Goal: Task Accomplishment & Management: Manage account settings

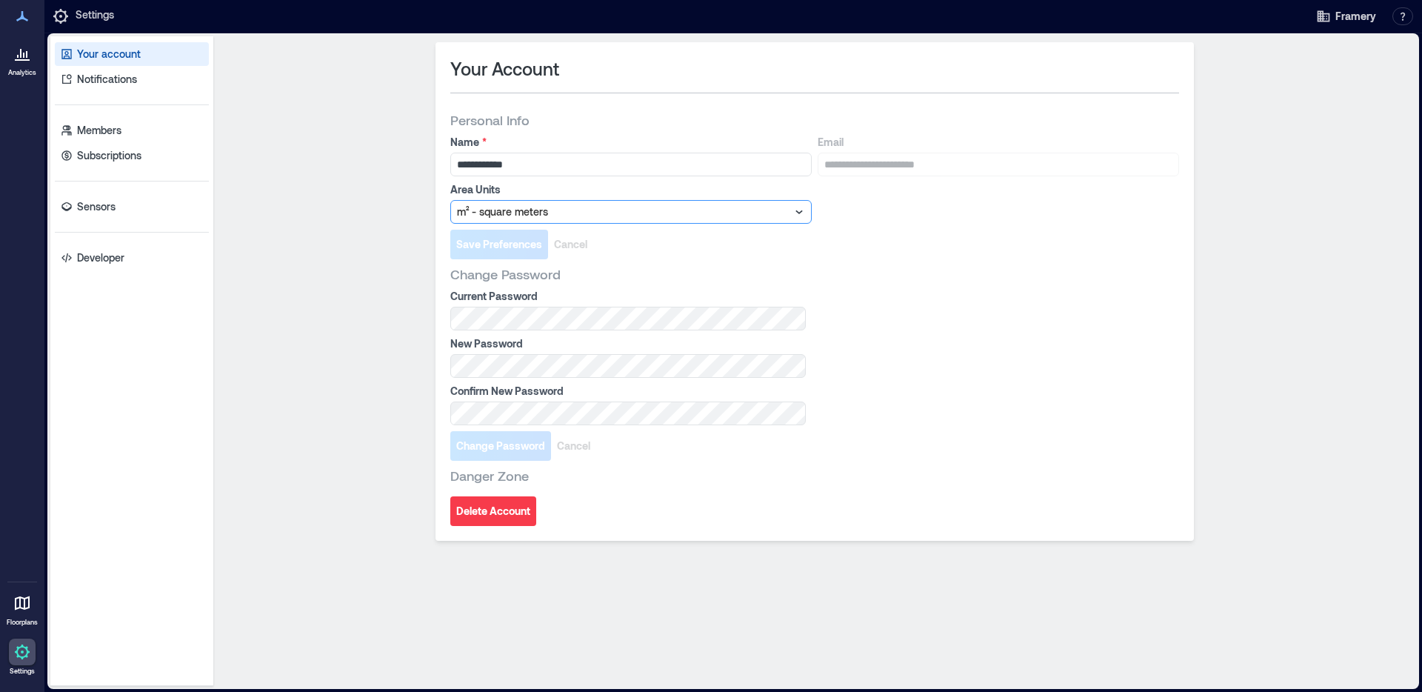
click at [513, 204] on div at bounding box center [623, 212] width 333 height 18
click at [512, 204] on div at bounding box center [623, 212] width 333 height 18
click at [333, 233] on div "**********" at bounding box center [814, 361] width 1191 height 638
click at [21, 64] on div at bounding box center [22, 53] width 27 height 27
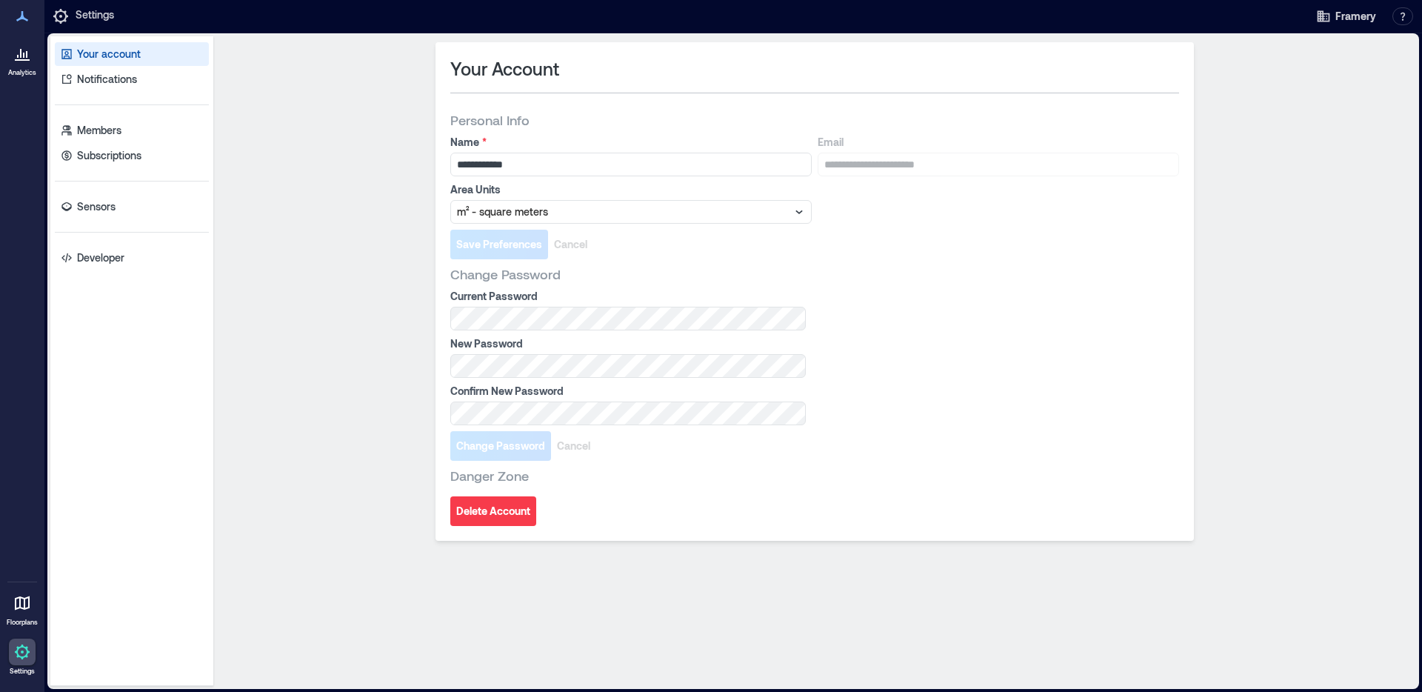
click at [21, 64] on div at bounding box center [22, 53] width 27 height 27
click at [27, 61] on icon at bounding box center [22, 53] width 18 height 18
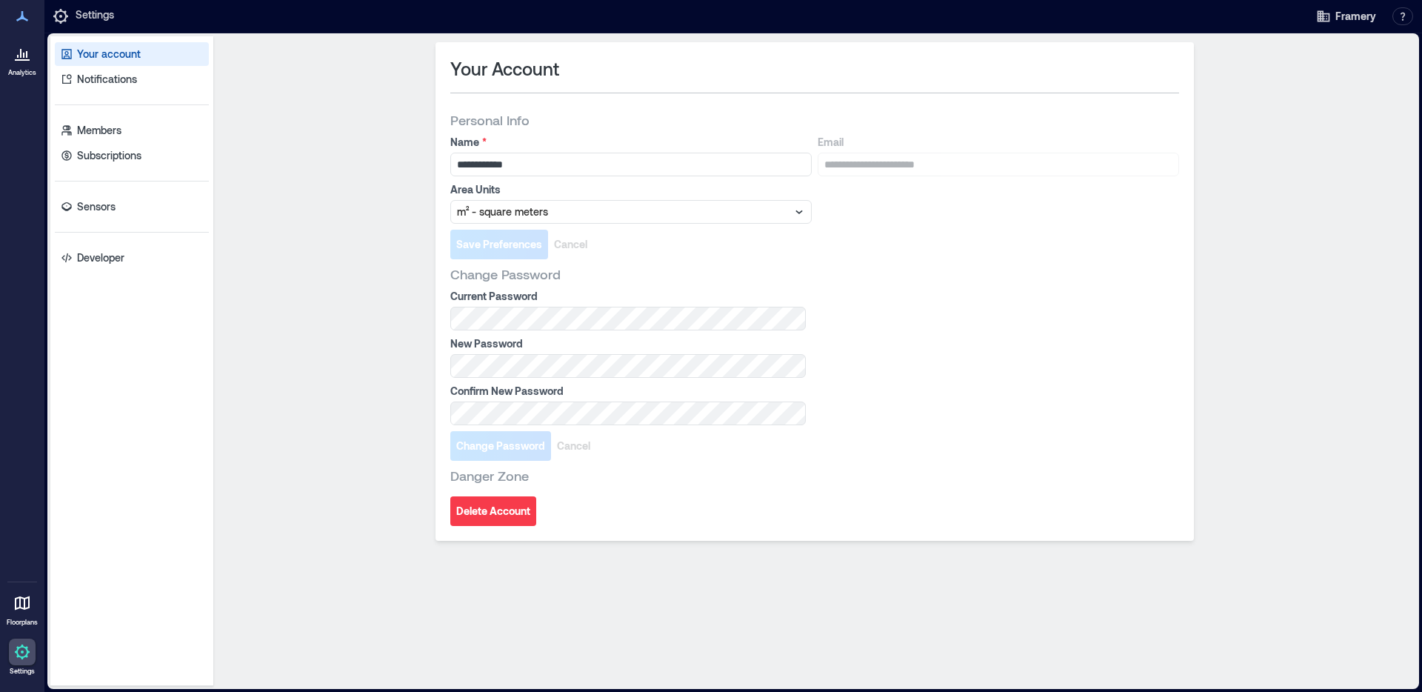
click at [21, 16] on icon at bounding box center [22, 16] width 12 height 10
click at [21, 59] on icon at bounding box center [22, 59] width 15 height 1
click at [26, 598] on icon at bounding box center [22, 603] width 18 height 18
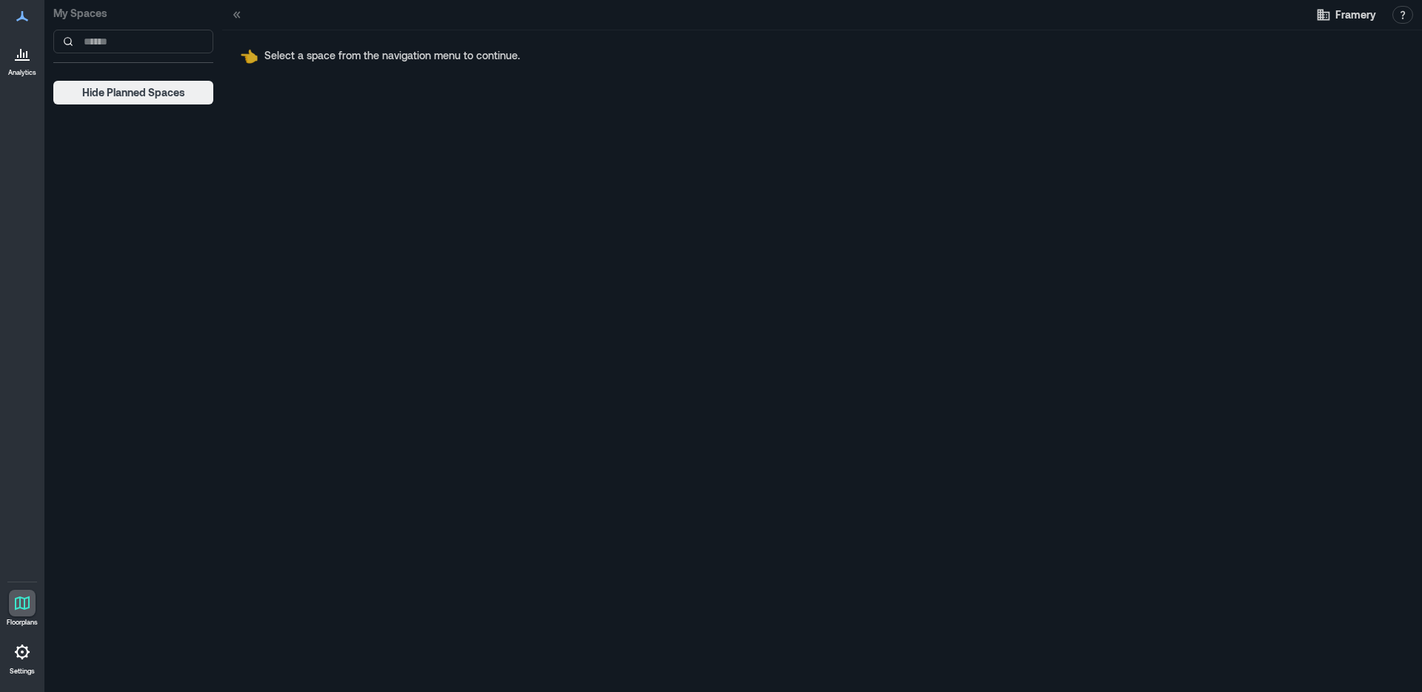
click at [27, 62] on div at bounding box center [22, 53] width 27 height 27
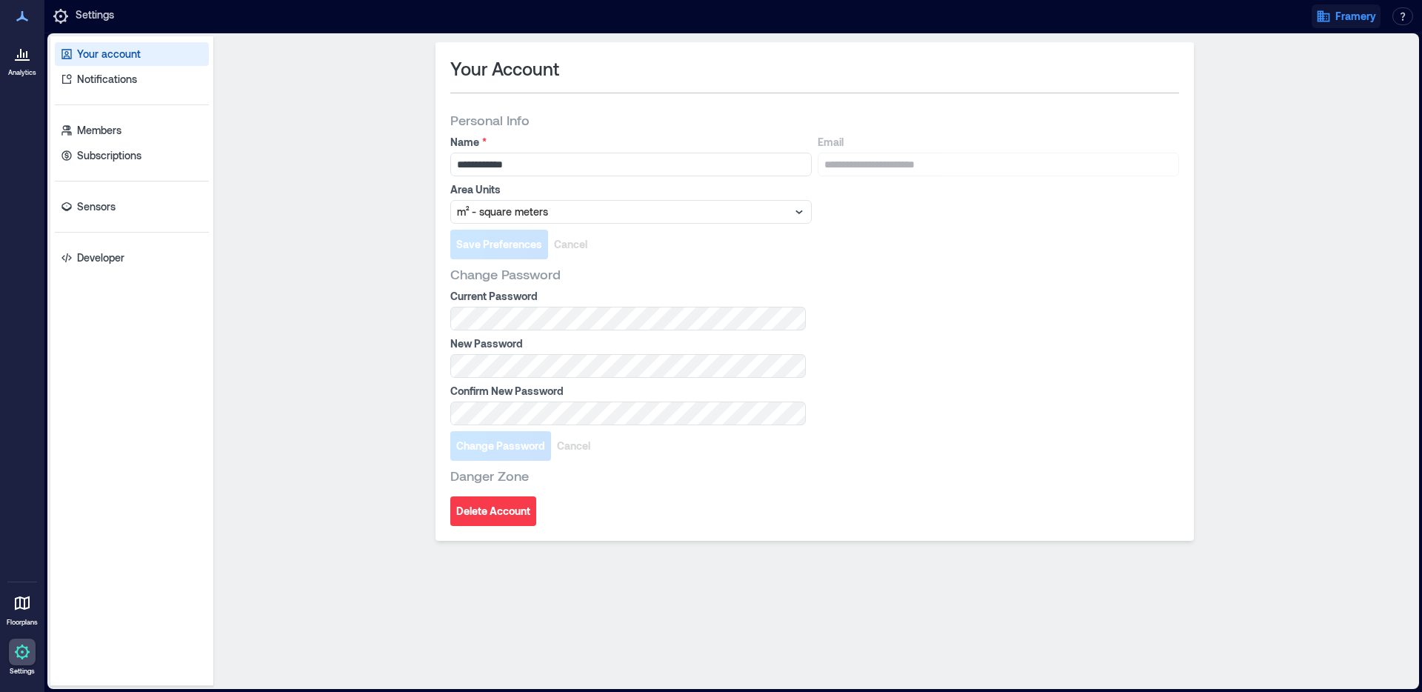
click at [1356, 10] on span "Framery" at bounding box center [1355, 16] width 41 height 15
click at [90, 81] on p "Notifications" at bounding box center [107, 79] width 60 height 15
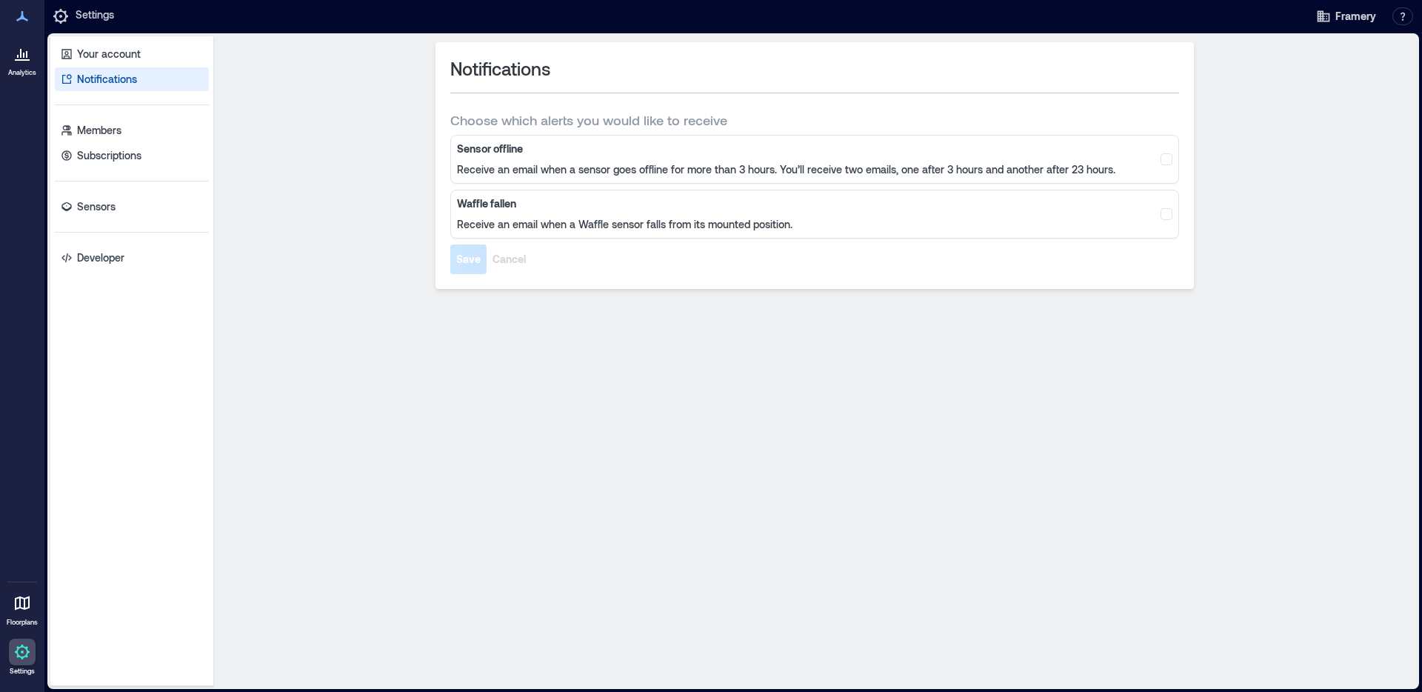
click at [27, 15] on icon at bounding box center [22, 16] width 18 height 18
click at [21, 16] on icon at bounding box center [22, 16] width 12 height 10
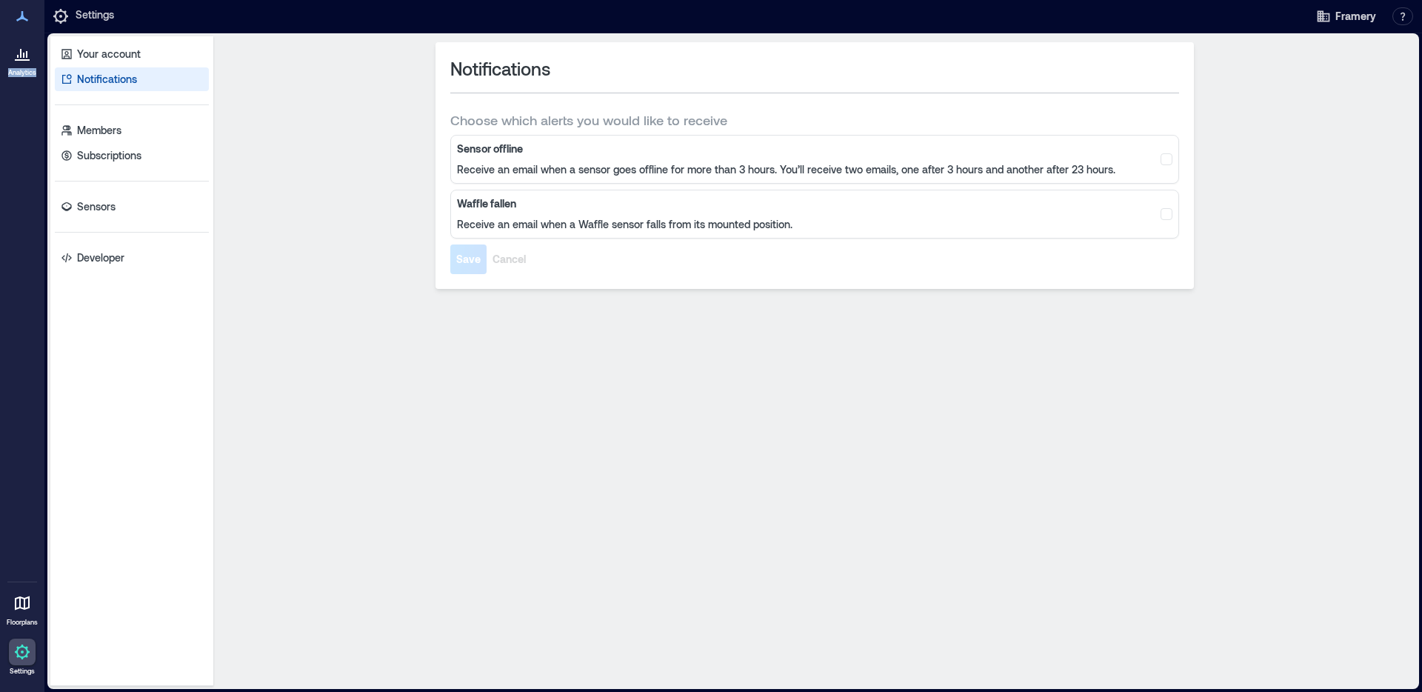
click at [21, 16] on icon at bounding box center [22, 16] width 12 height 10
drag, startPoint x: 460, startPoint y: 202, endPoint x: 526, endPoint y: 200, distance: 66.0
click at [526, 200] on b "Waffle fallen" at bounding box center [625, 203] width 336 height 15
click at [464, 455] on div "Notifications Choose which alerts you would like to receive Sensor offline Rece…" at bounding box center [814, 361] width 1191 height 638
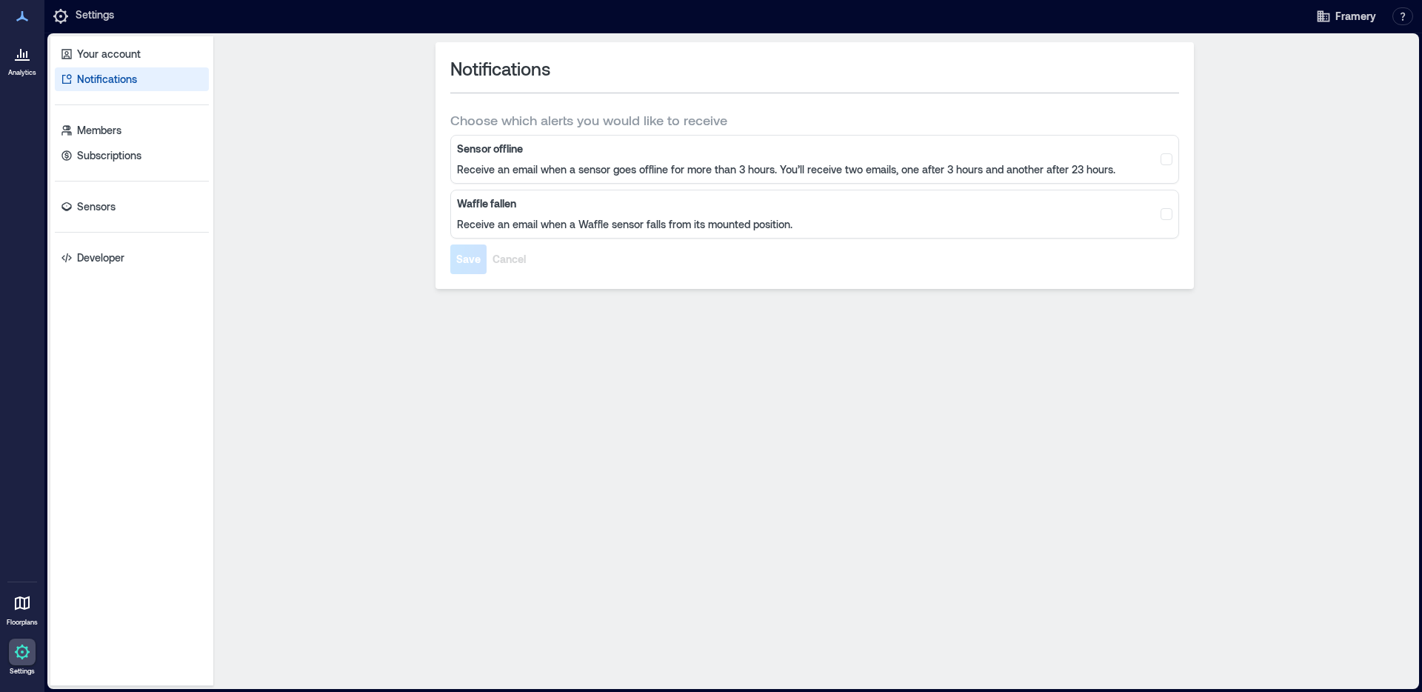
click at [28, 64] on div at bounding box center [22, 53] width 27 height 27
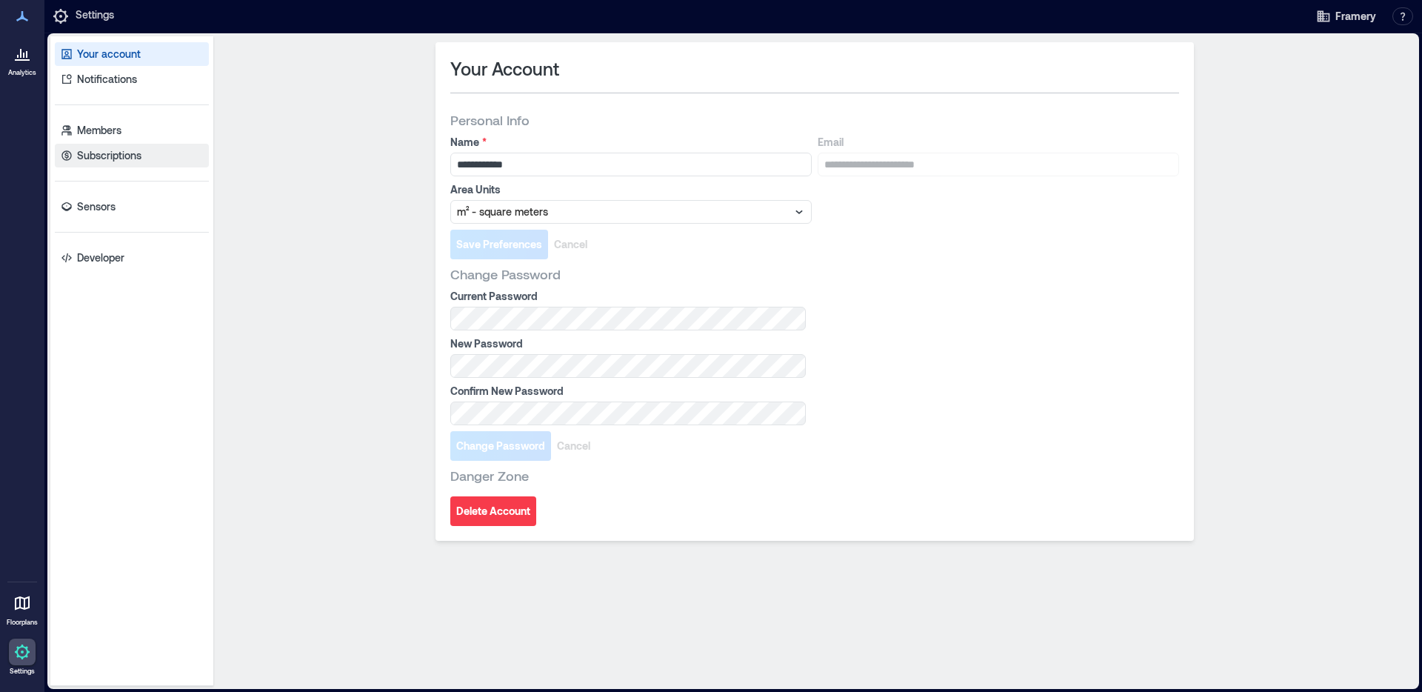
click at [89, 158] on p "Subscriptions" at bounding box center [109, 155] width 64 height 15
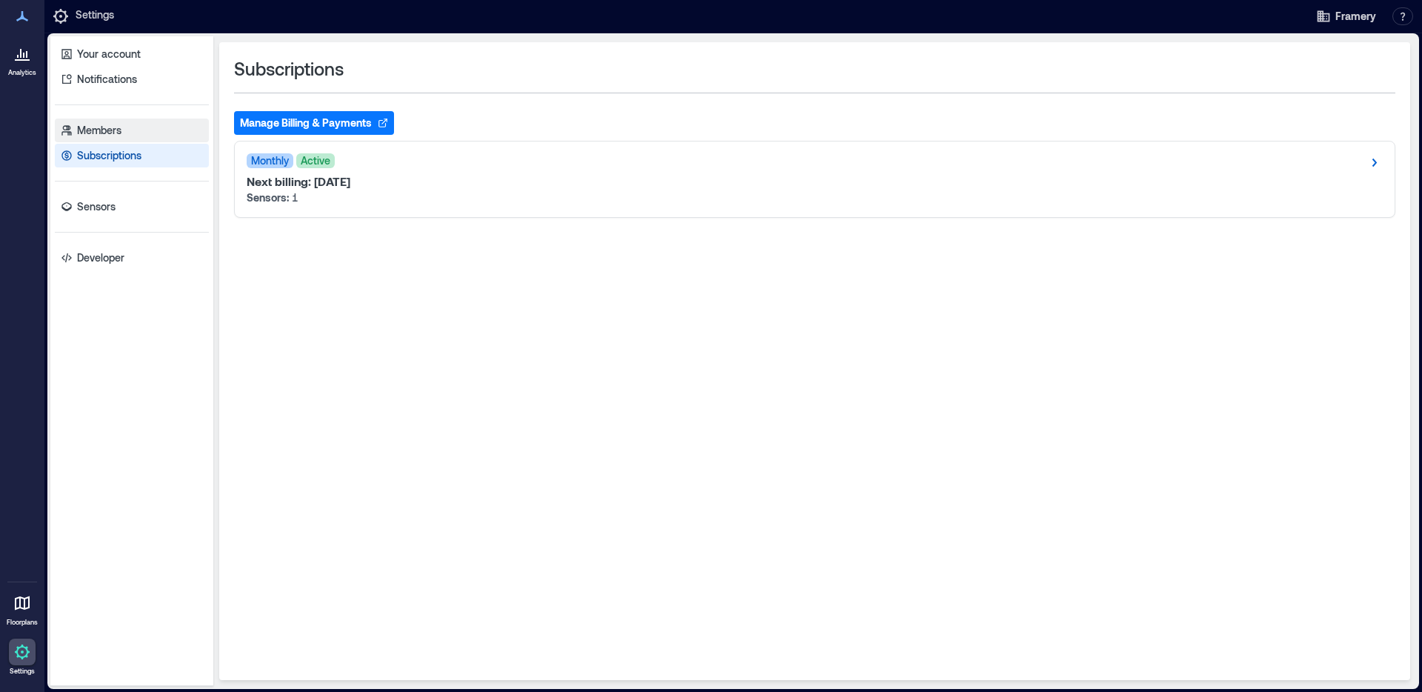
click at [99, 129] on p "Members" at bounding box center [99, 130] width 44 height 15
